Goal: Check status: Check status

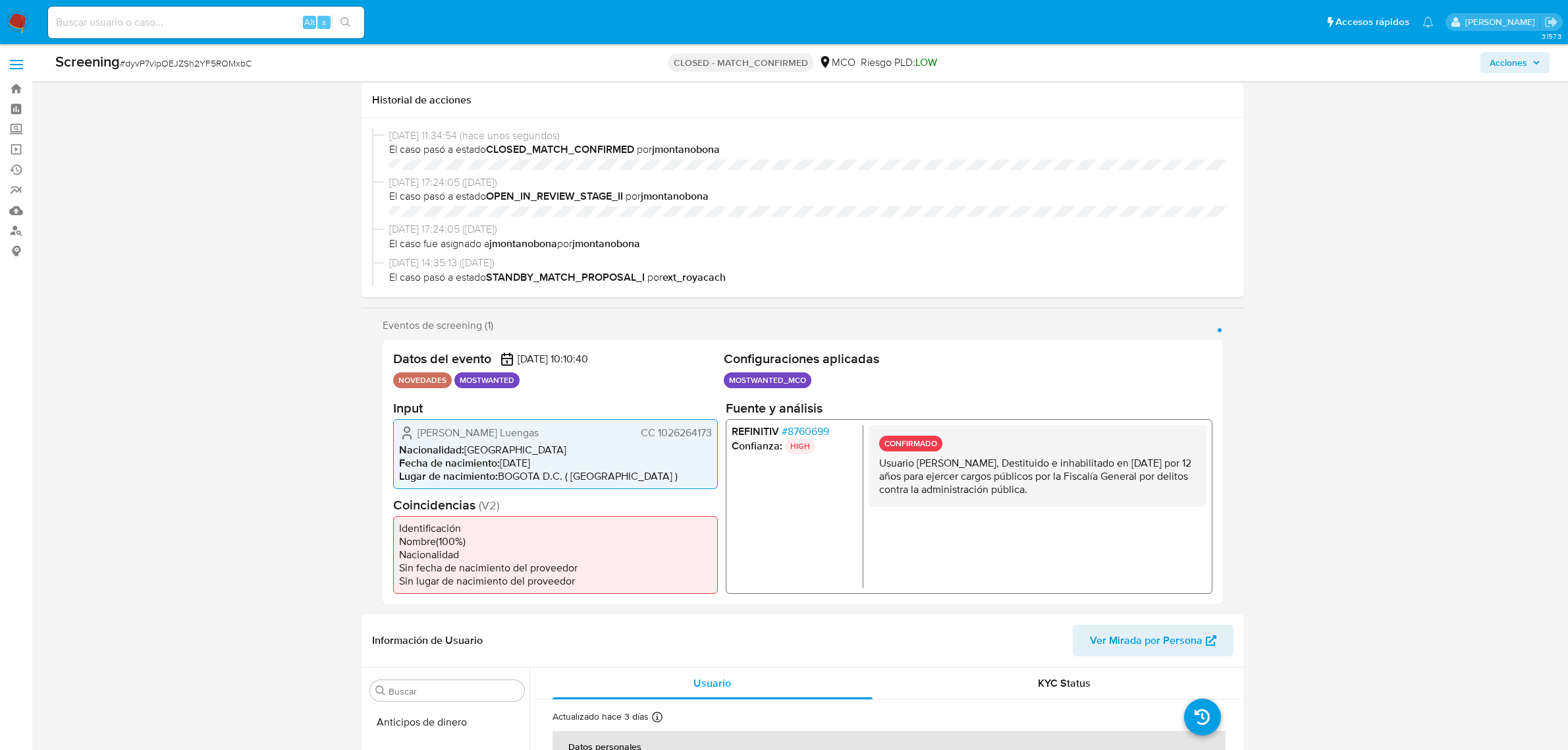
select select "10"
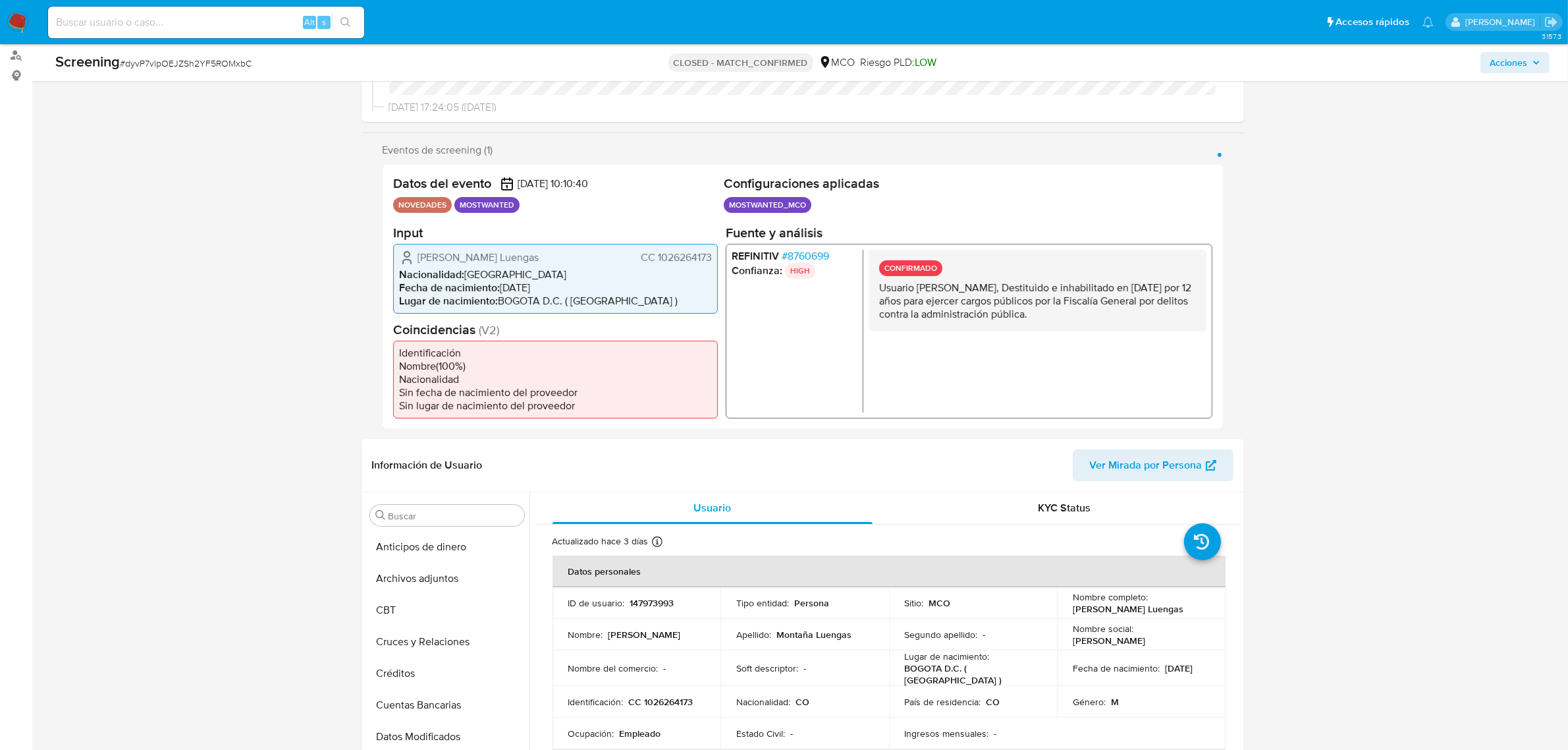
scroll to position [556, 0]
click at [202, 25] on input at bounding box center [206, 23] width 316 height 17
click at [275, 21] on input at bounding box center [206, 23] width 316 height 17
click at [226, 28] on input at bounding box center [206, 23] width 316 height 17
paste input "135281684"
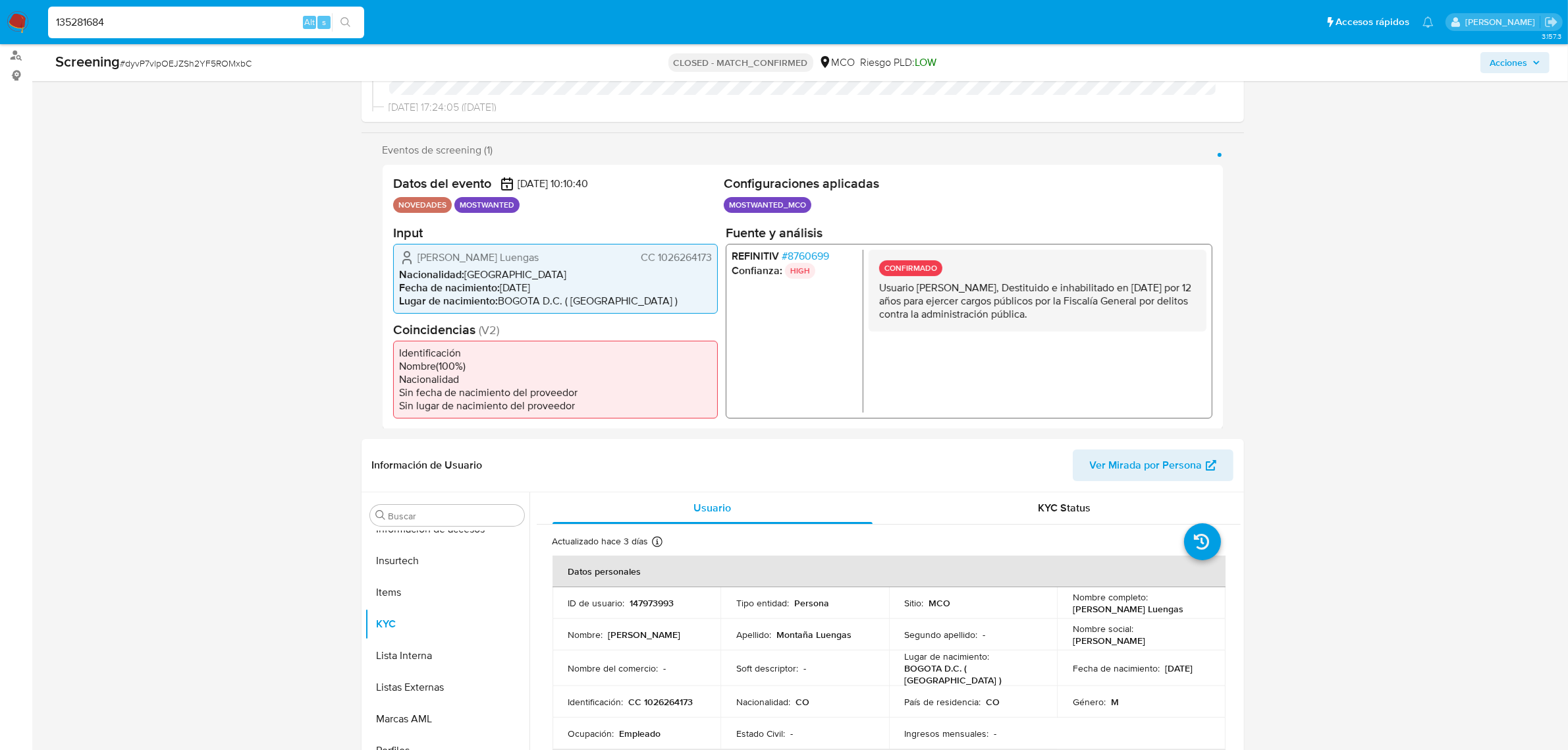
type input "135281684"
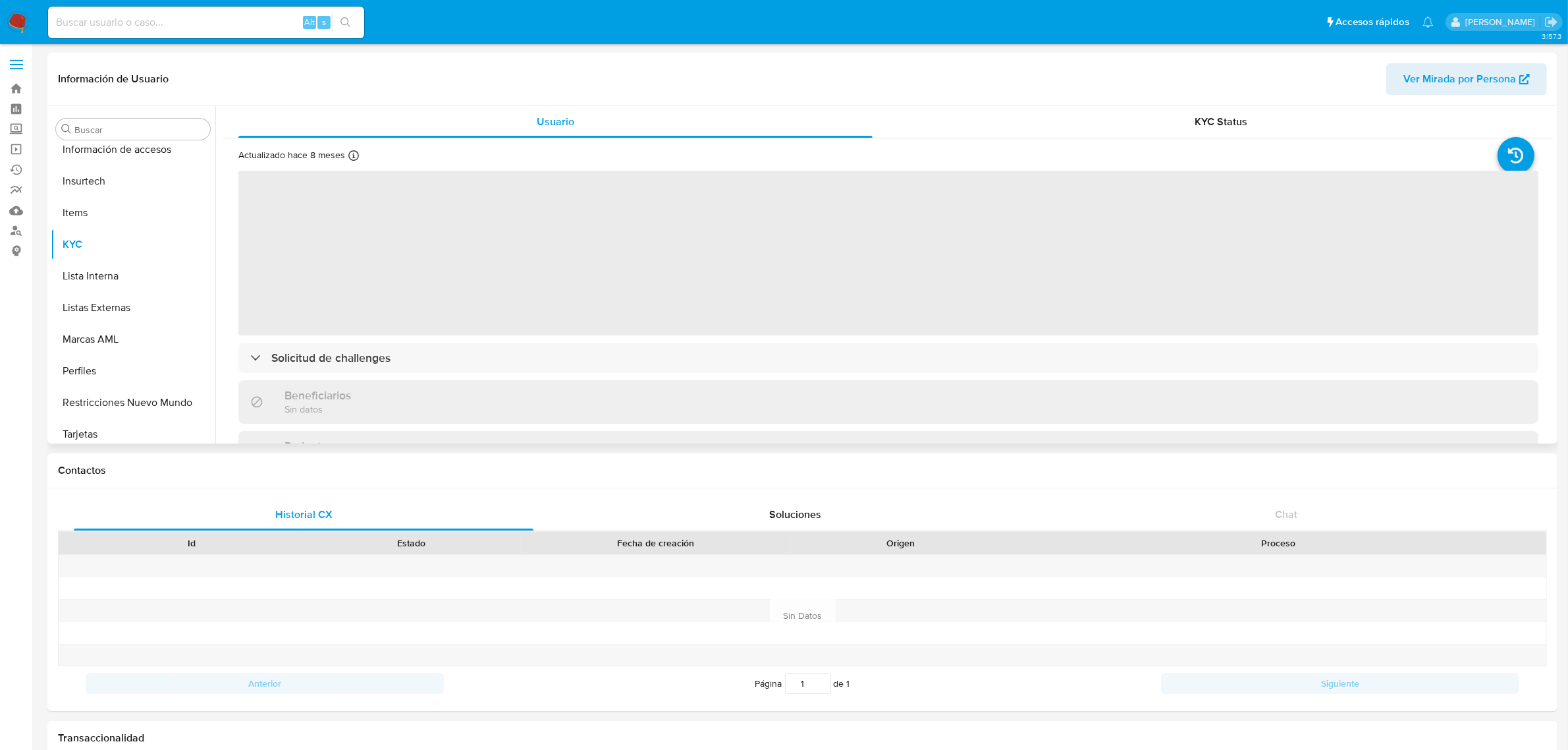
scroll to position [556, 0]
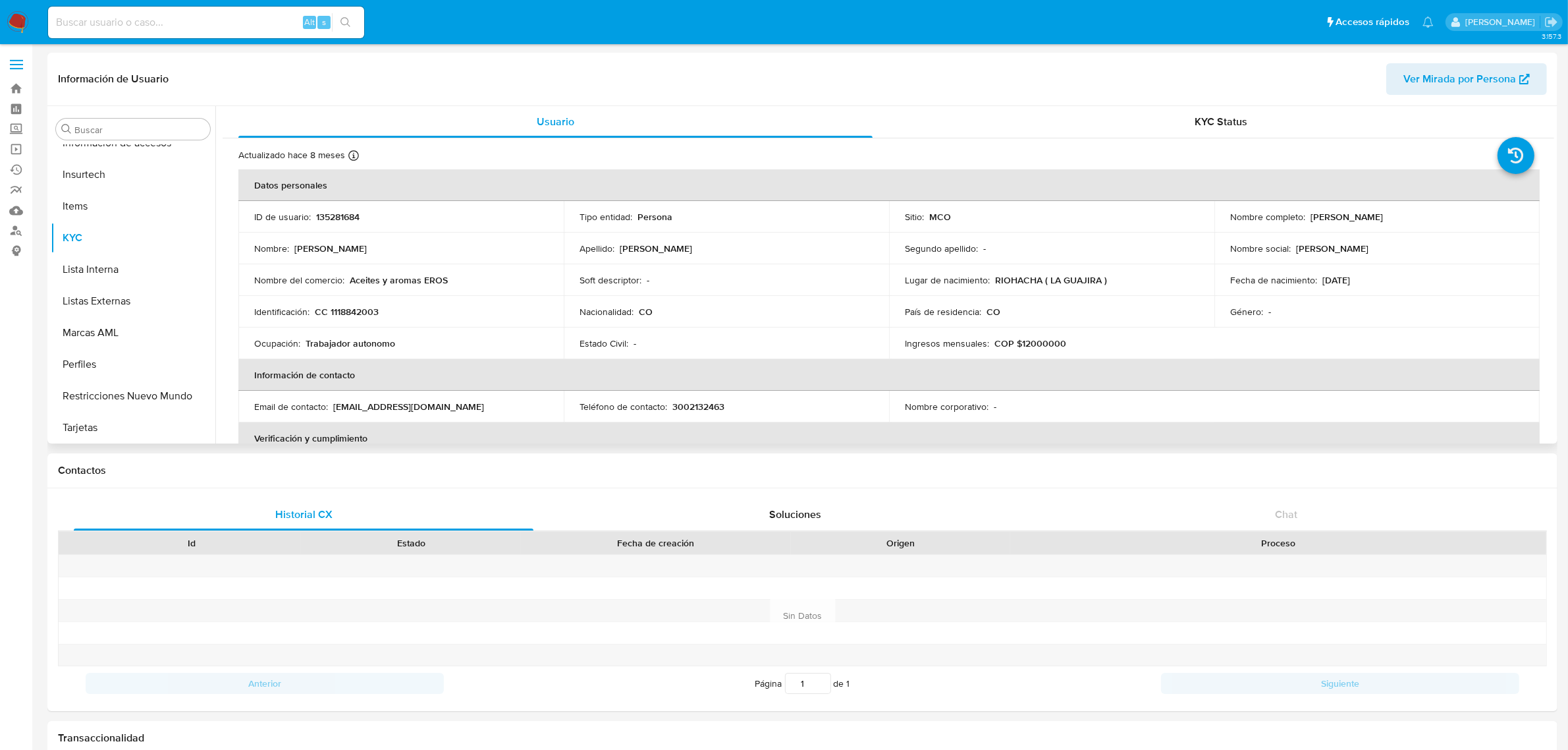
select select "10"
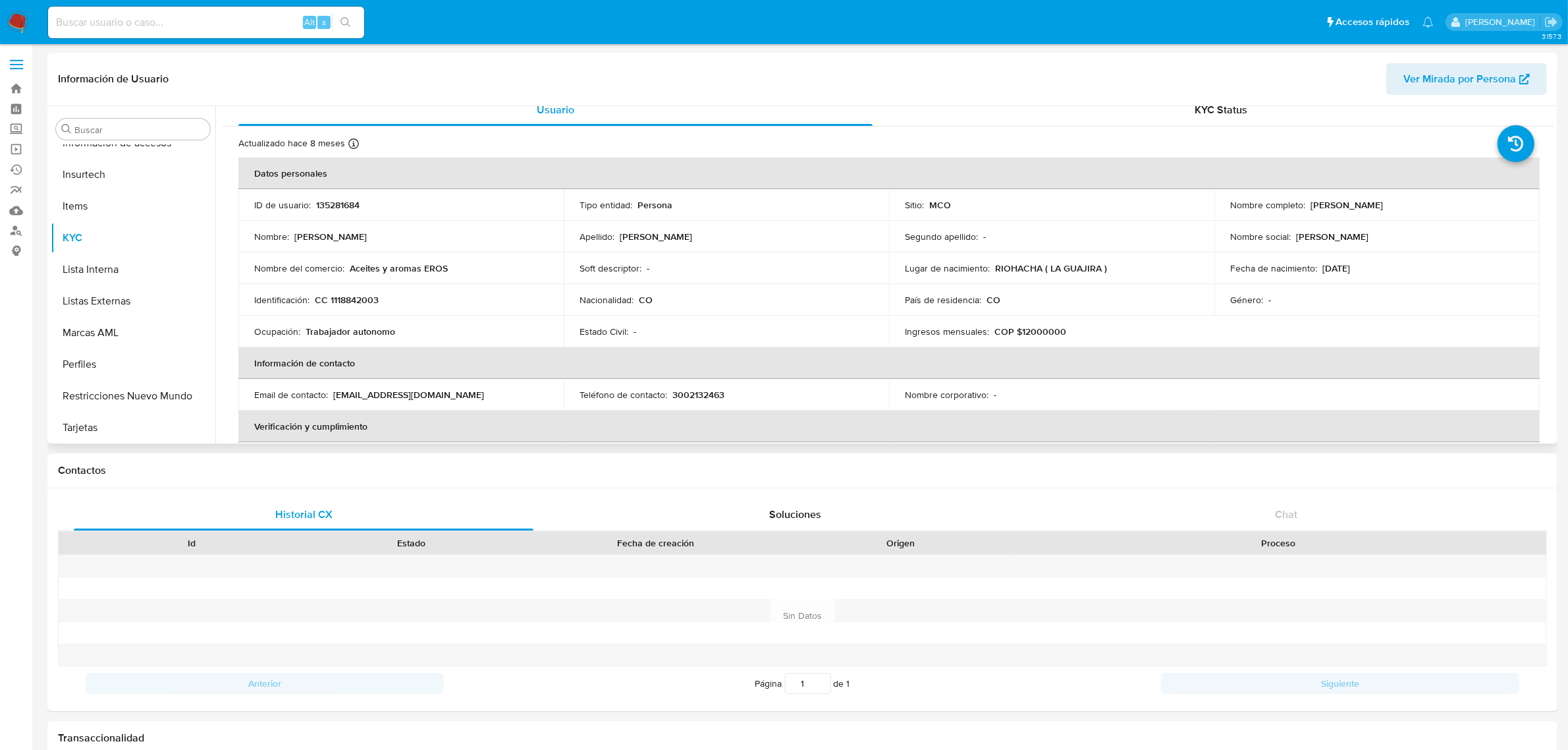
scroll to position [0, 0]
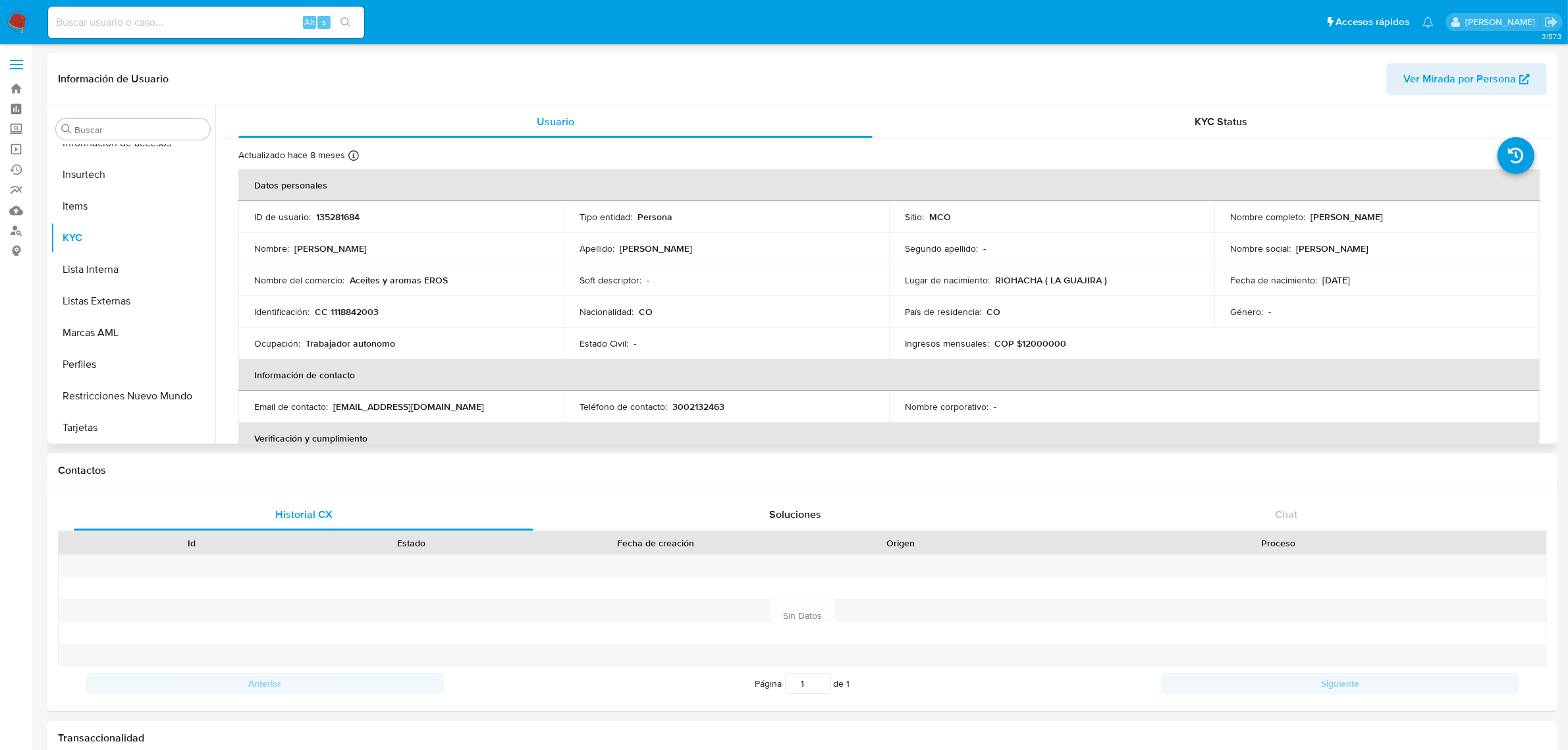
drag, startPoint x: 1308, startPoint y: 214, endPoint x: 1444, endPoint y: 222, distance: 136.2
click at [1444, 222] on div "Nombre completo : [PERSON_NAME]" at bounding box center [1377, 216] width 294 height 12
click at [132, 384] on button "Restricciones Nuevo Mundo" at bounding box center [127, 395] width 155 height 31
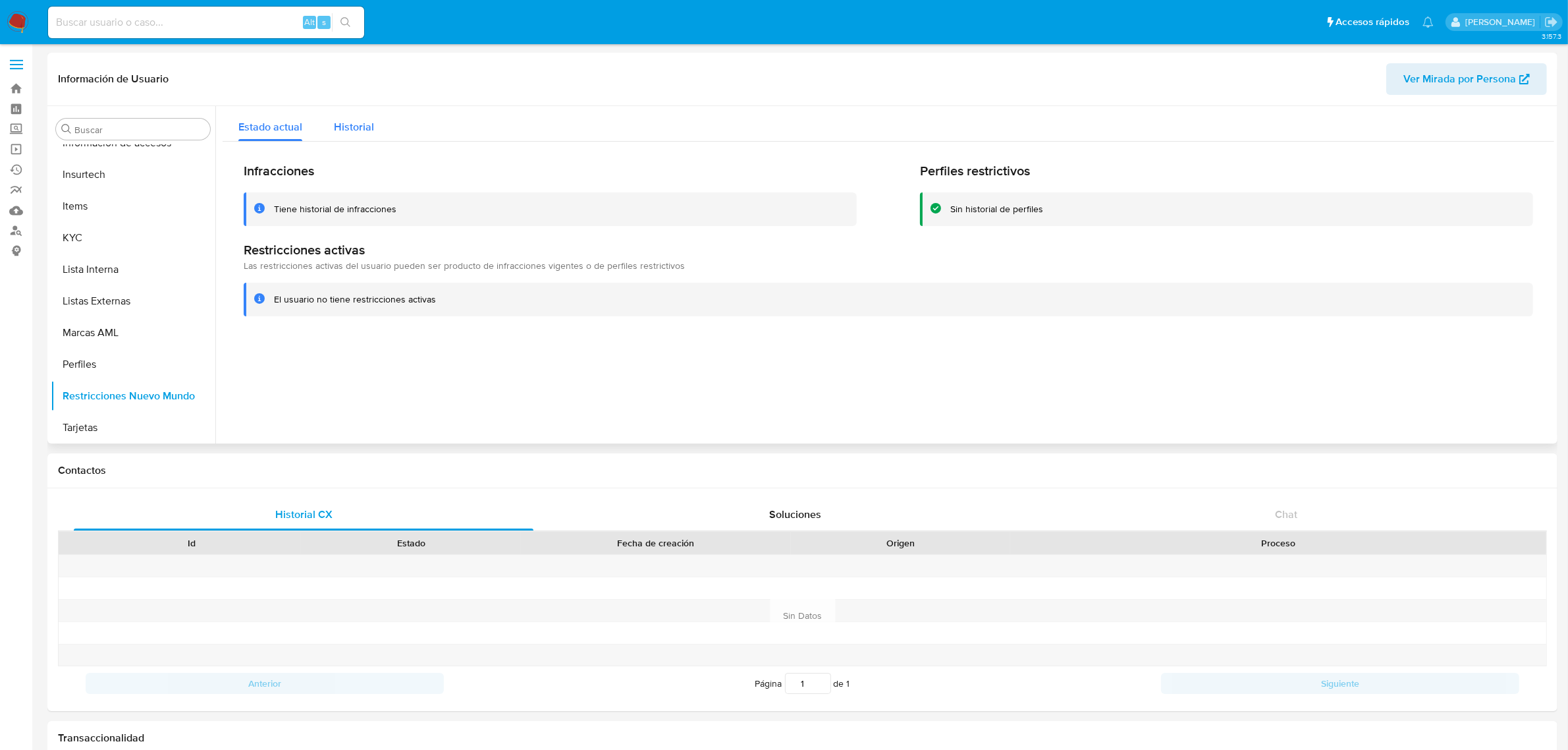
click at [348, 122] on span "Historial" at bounding box center [354, 127] width 40 height 15
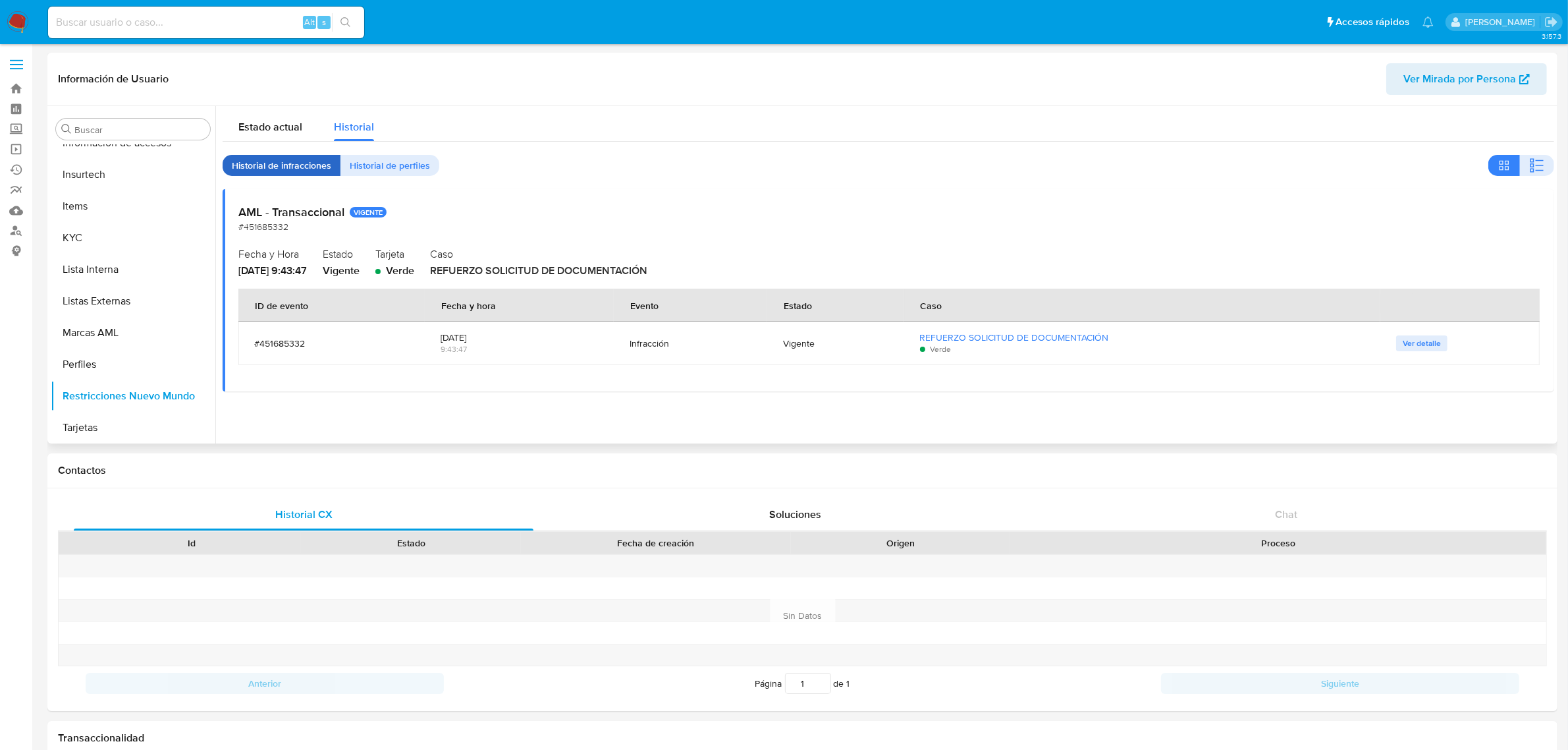
click at [301, 162] on span "Historial de infracciones" at bounding box center [282, 165] width 100 height 18
click at [134, 397] on button "Restricciones Nuevo Mundo" at bounding box center [127, 395] width 155 height 31
click at [271, 128] on span "Estado actual" at bounding box center [269, 127] width 64 height 15
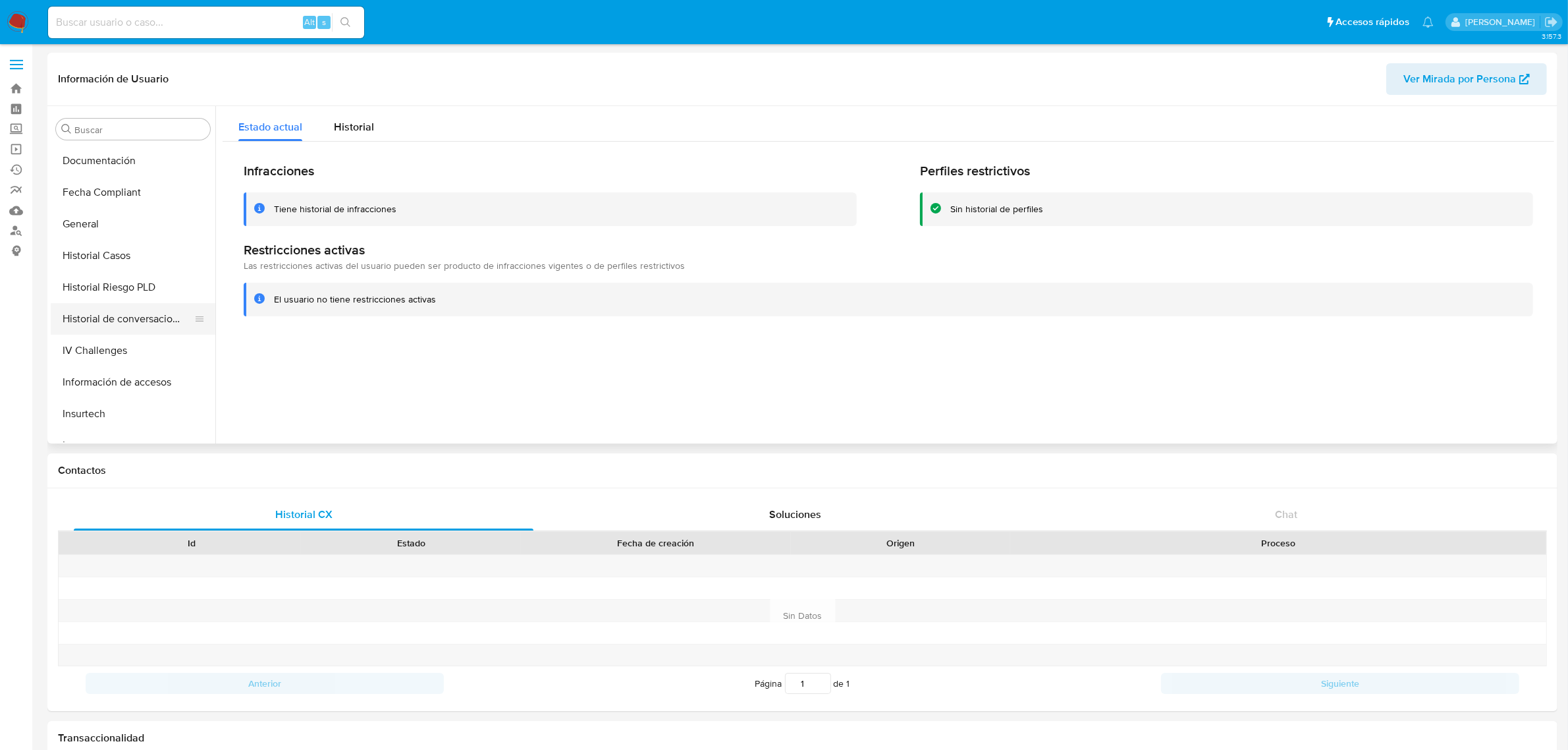
scroll to position [329, 0]
click at [118, 310] on button "Historial de conversaciones" at bounding box center [127, 305] width 155 height 31
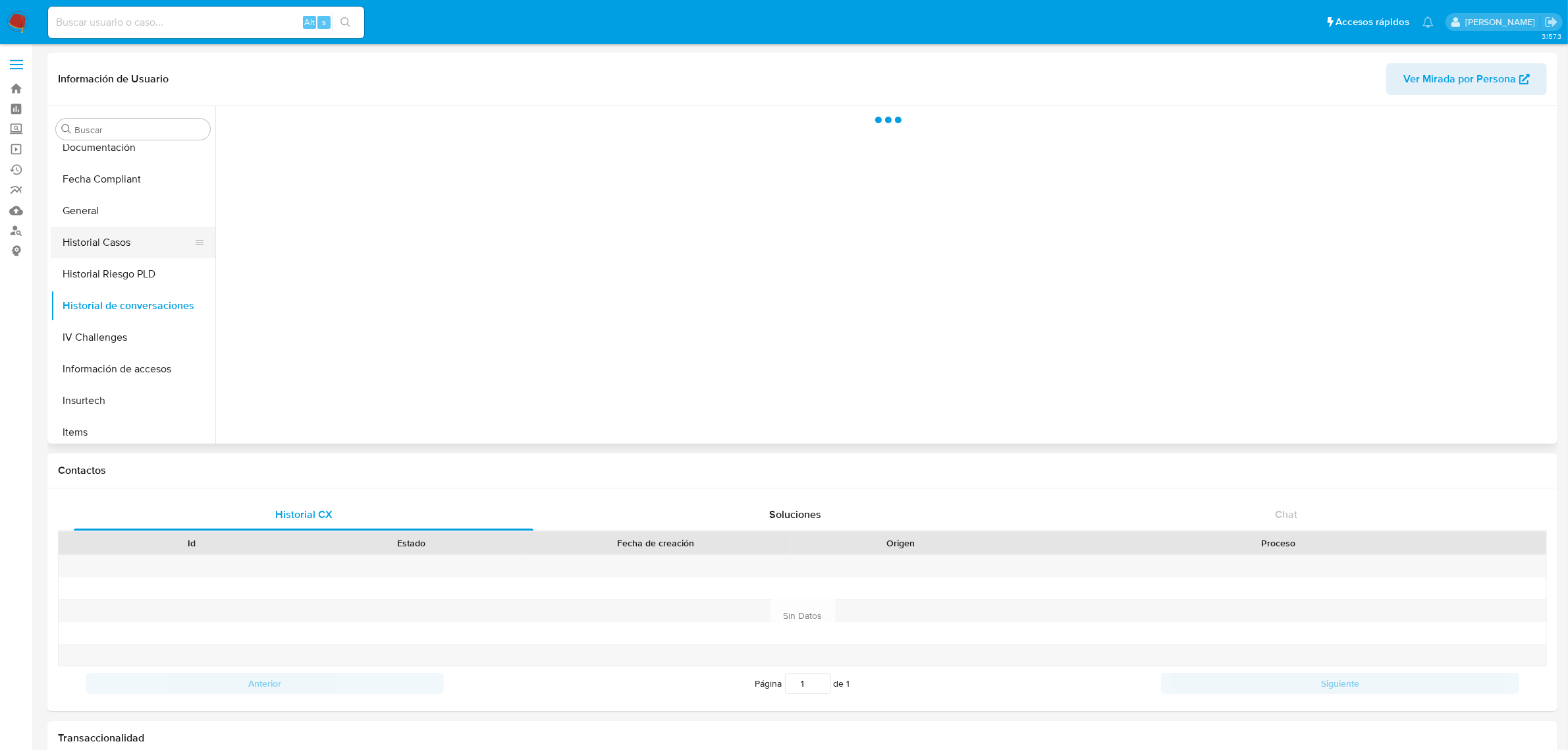
click at [98, 238] on button "Historial Casos" at bounding box center [127, 242] width 155 height 31
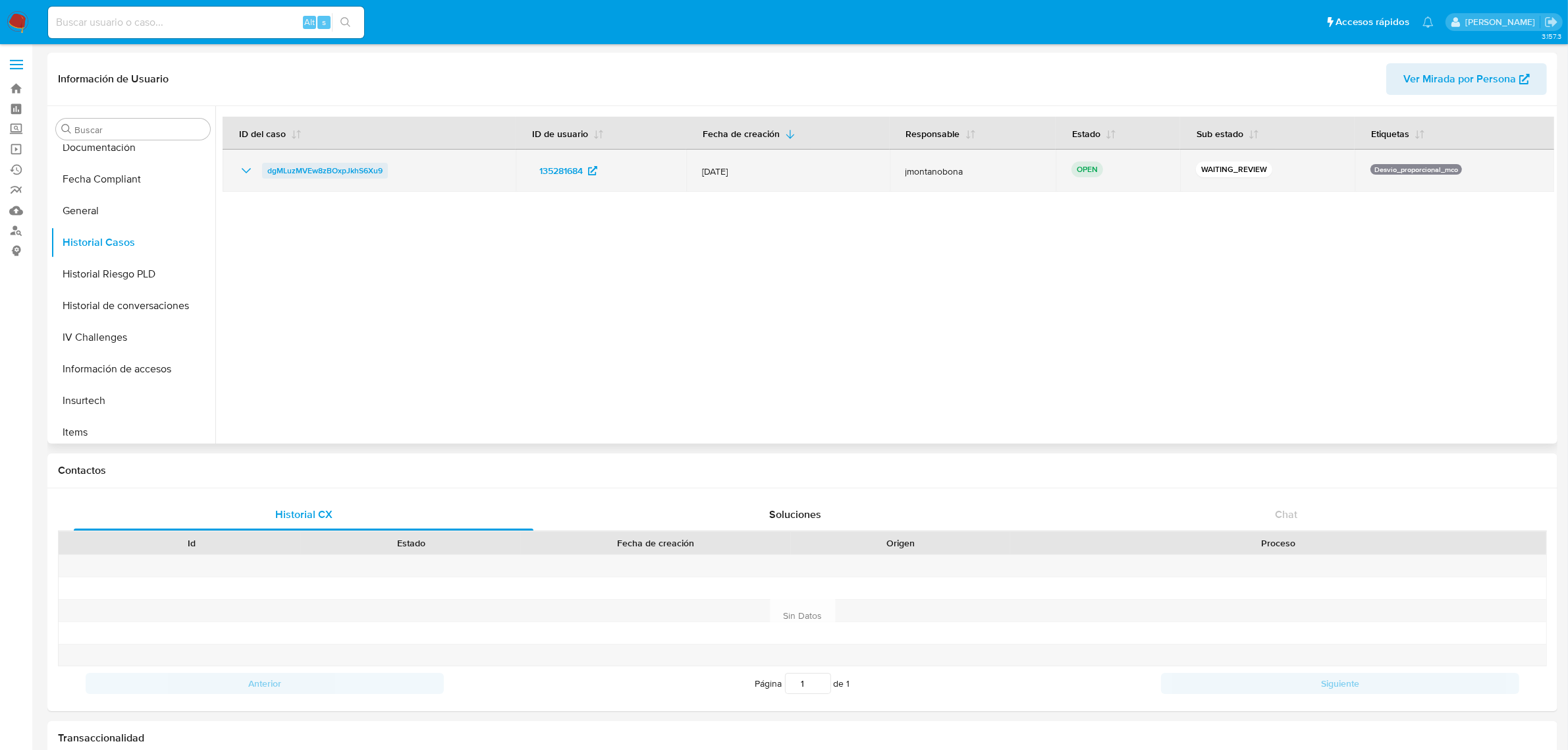
drag, startPoint x: 396, startPoint y: 175, endPoint x: 267, endPoint y: 175, distance: 129.0
click at [267, 175] on div "dgMLuzMVEw8zBOxpJkhS6Xu9" at bounding box center [369, 171] width 262 height 16
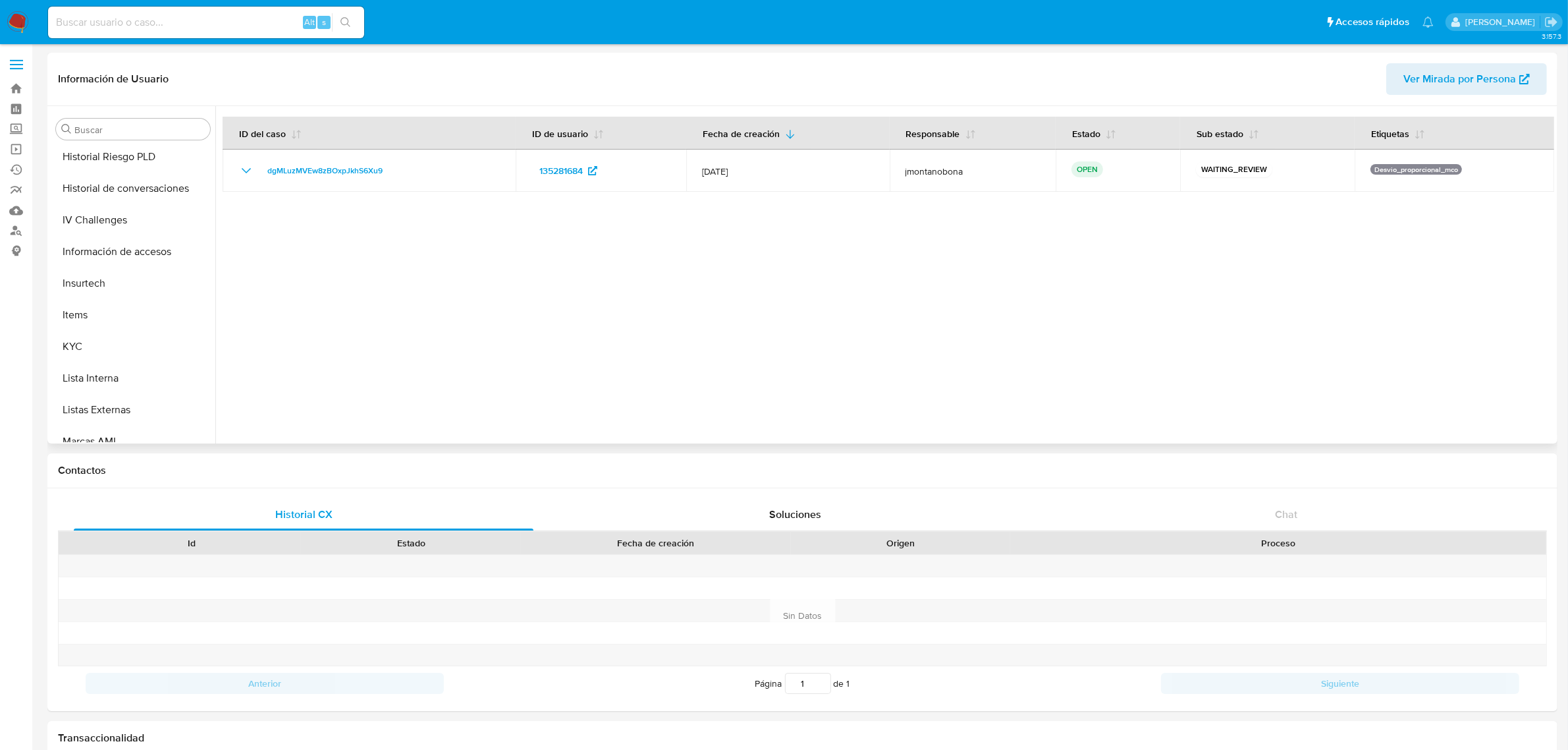
scroll to position [494, 0]
click at [99, 290] on button "KYC" at bounding box center [127, 299] width 155 height 31
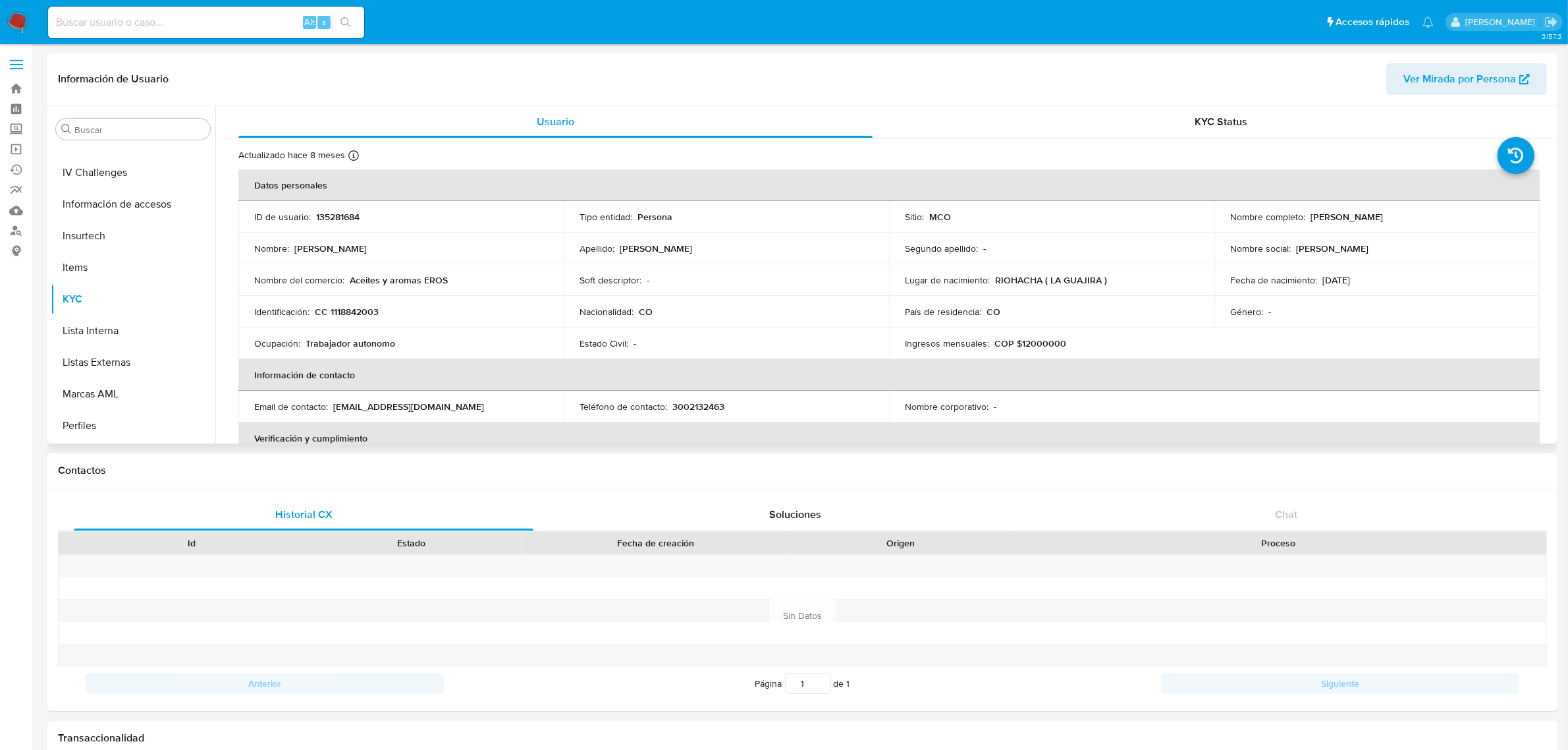
drag, startPoint x: 1305, startPoint y: 215, endPoint x: 1431, endPoint y: 215, distance: 126.0
click at [1431, 215] on div "Nombre completo : [PERSON_NAME]" at bounding box center [1377, 216] width 294 height 12
copy p "[PERSON_NAME]"
